Goal: Information Seeking & Learning: Learn about a topic

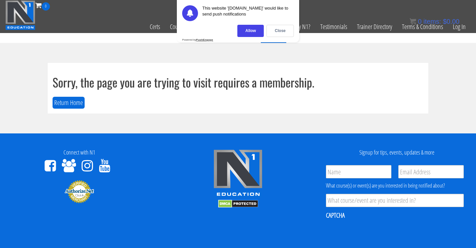
click at [282, 30] on div "Close" at bounding box center [279, 31] width 27 height 12
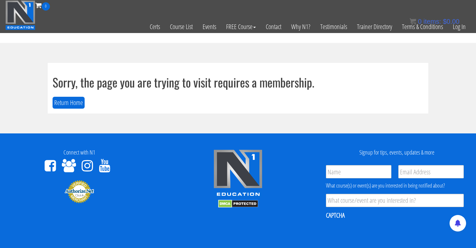
click at [457, 25] on div "0 items: $ 0.00" at bounding box center [434, 22] width 50 height 10
click at [459, 33] on link "Log In" at bounding box center [459, 27] width 23 height 32
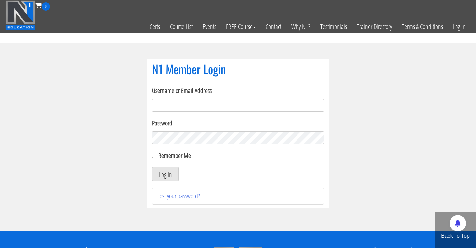
type input "Cynthia.jimenez49@yahoo.com"
click at [165, 174] on button "Log In" at bounding box center [165, 174] width 27 height 14
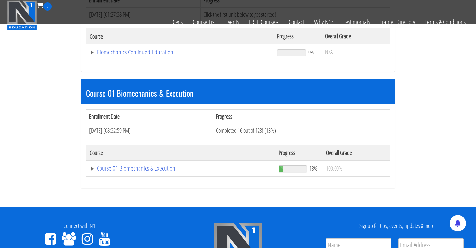
scroll to position [136, 0]
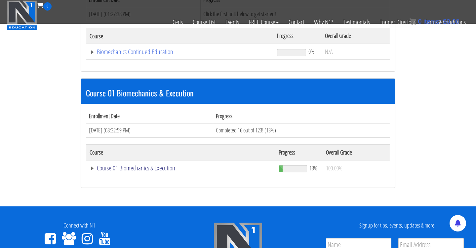
click at [156, 55] on link "Course 01 Biomechanics & Execution" at bounding box center [180, 52] width 181 height 7
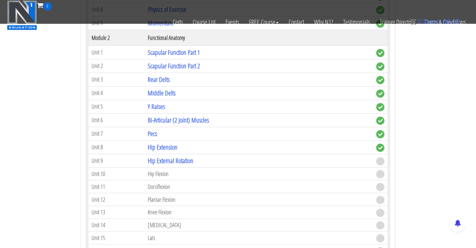
scroll to position [422, 0]
click at [173, 159] on link "Hip External Rotation" at bounding box center [171, 160] width 46 height 9
